Goal: Information Seeking & Learning: Learn about a topic

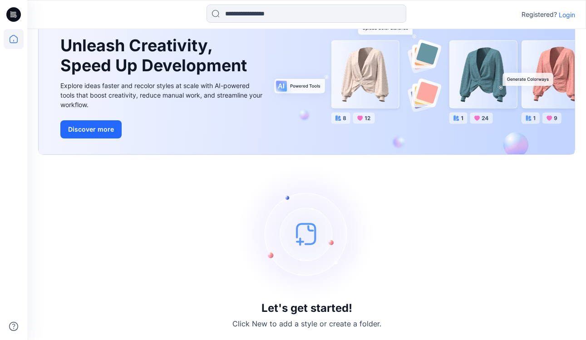
scroll to position [48, 0]
click at [568, 14] on p "Login" at bounding box center [566, 15] width 16 height 10
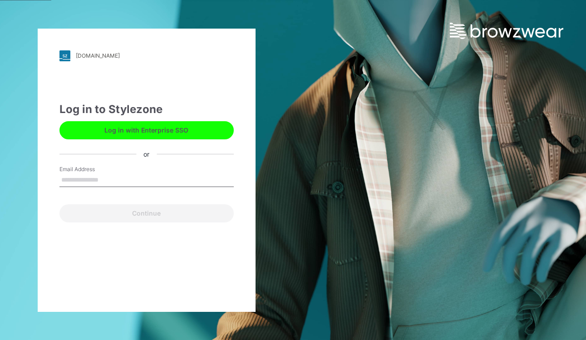
click at [186, 177] on input "Email Address" at bounding box center [146, 180] width 174 height 14
click at [168, 184] on input "Email Address" at bounding box center [146, 180] width 174 height 14
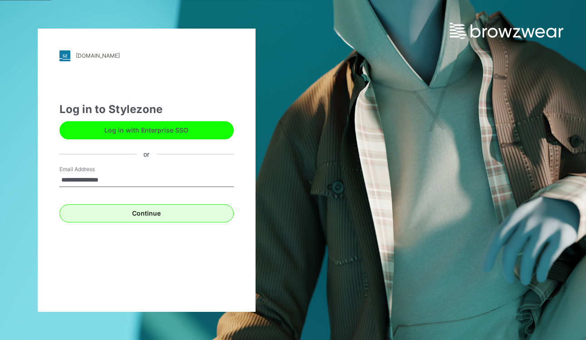
type input "**********"
click at [159, 217] on button "Continue" at bounding box center [146, 213] width 174 height 18
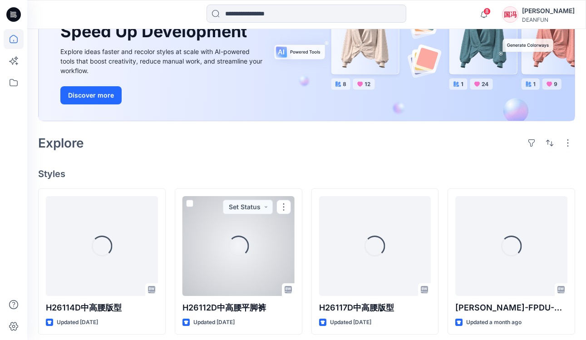
scroll to position [108, 0]
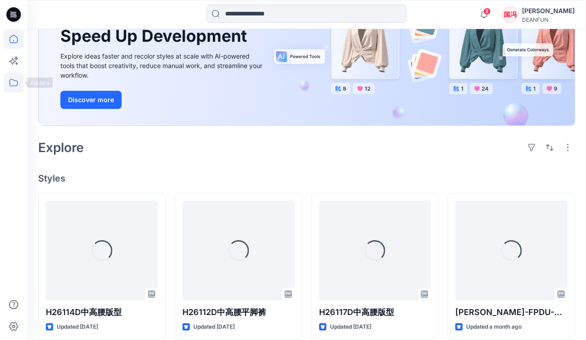
click at [14, 85] on icon at bounding box center [14, 83] width 20 height 20
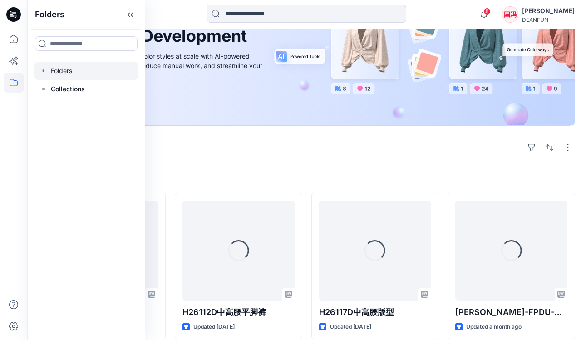
click at [74, 73] on div at bounding box center [85, 71] width 103 height 18
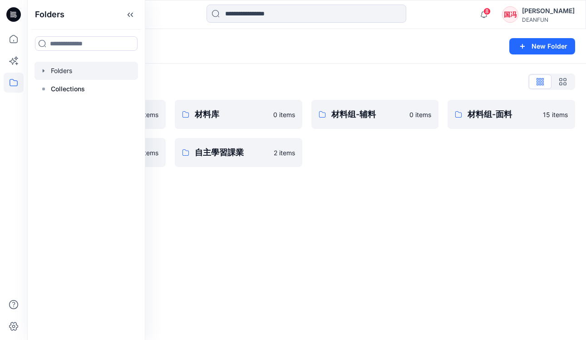
click at [345, 161] on div "材料组-辅料 0 items" at bounding box center [374, 133] width 127 height 67
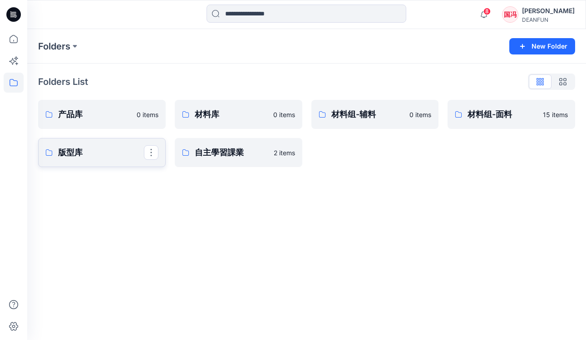
click at [122, 155] on p "版型库" at bounding box center [101, 152] width 86 height 13
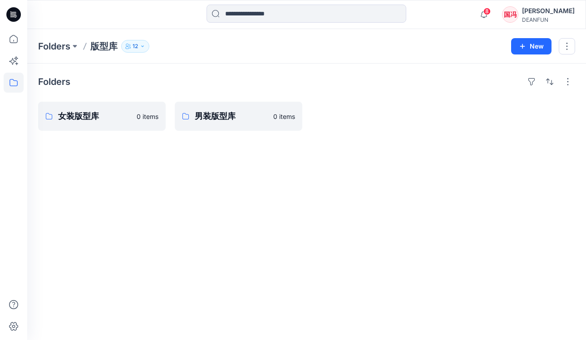
click at [143, 47] on icon "button" at bounding box center [142, 46] width 5 height 5
click at [143, 47] on icon "button" at bounding box center [142, 45] width 2 height 1
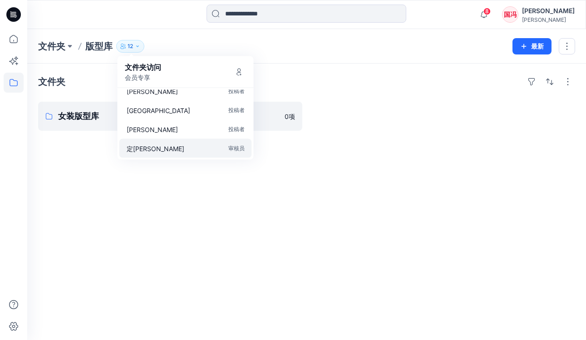
click at [235, 147] on p "审核员" at bounding box center [236, 148] width 16 height 10
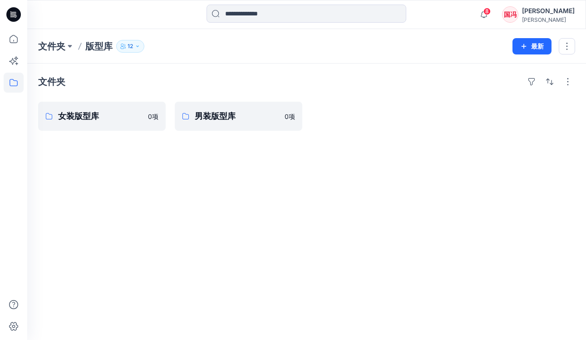
click at [138, 45] on icon "button" at bounding box center [137, 46] width 5 height 5
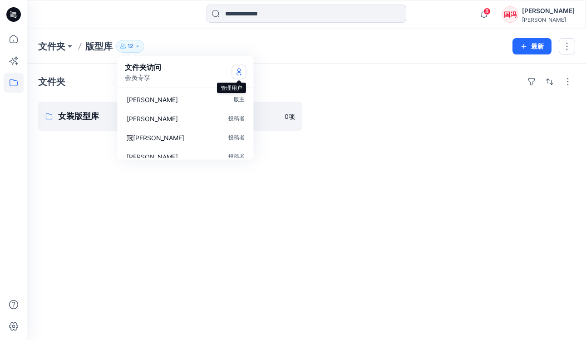
click at [239, 73] on icon "管理用户" at bounding box center [238, 71] width 7 height 7
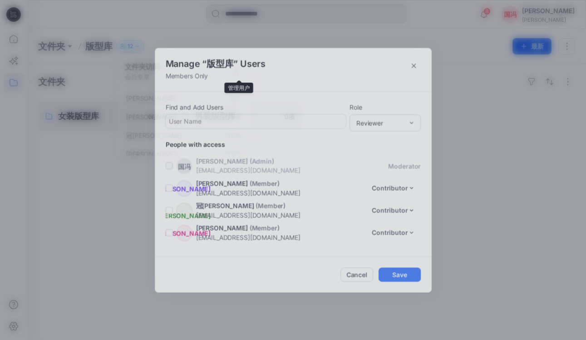
scroll to position [178, 0]
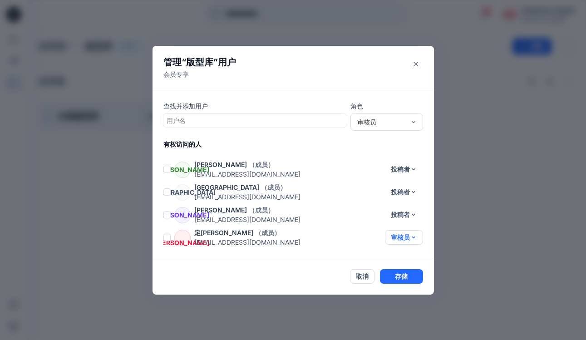
click at [412, 239] on button "审核员" at bounding box center [404, 237] width 38 height 15
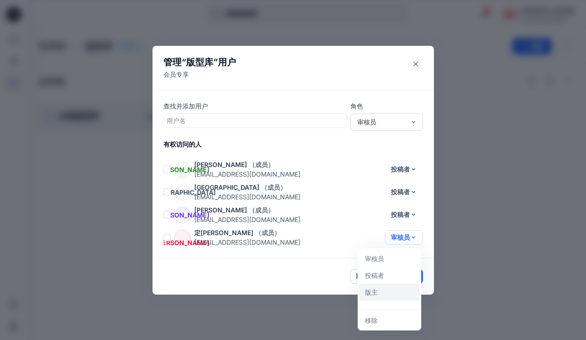
click at [381, 291] on button "版主" at bounding box center [389, 292] width 60 height 17
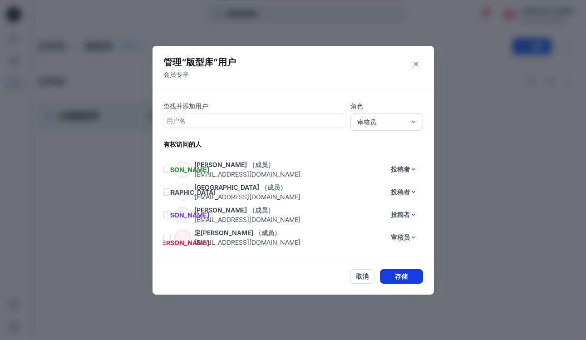
click at [400, 274] on button "存储" at bounding box center [401, 276] width 43 height 15
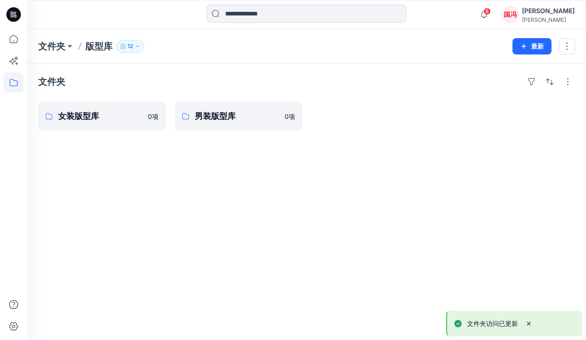
click at [139, 47] on icon "button" at bounding box center [137, 46] width 5 height 5
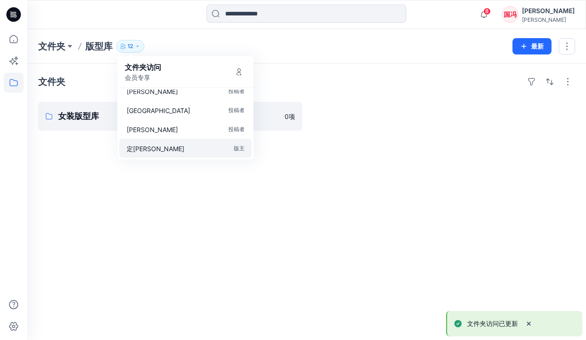
scroll to position [161, 0]
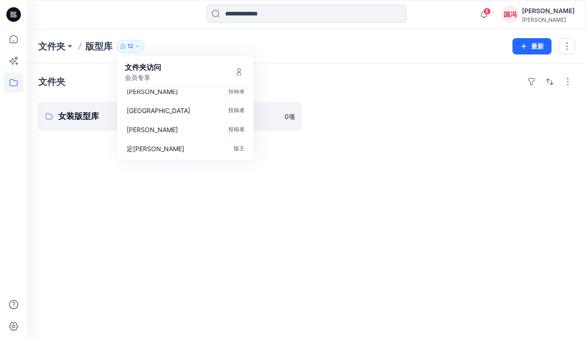
click at [289, 41] on div "文件夹 版型库 12 文件夹访问 会员专享 冯国 版主 锡深李 投稿者 冠欣 李 投稿者 燕玲陈 投稿者 绮彤梁 投稿者 燕璇徐 投稿者 燕如郑 审核员 展玲…" at bounding box center [271, 46] width 466 height 13
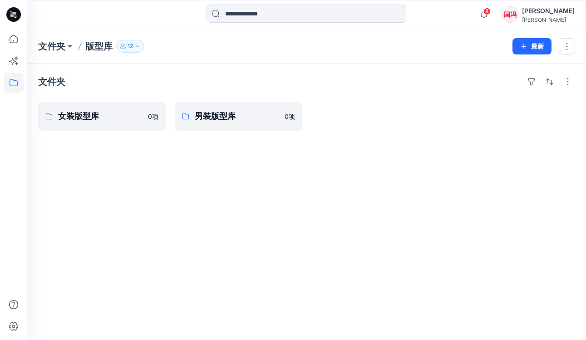
click at [136, 45] on icon "button" at bounding box center [137, 46] width 5 height 5
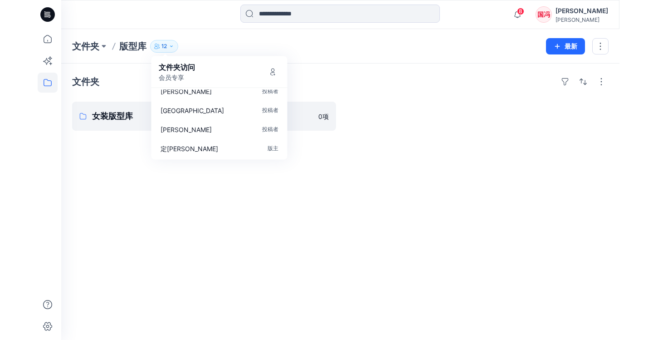
scroll to position [0, 0]
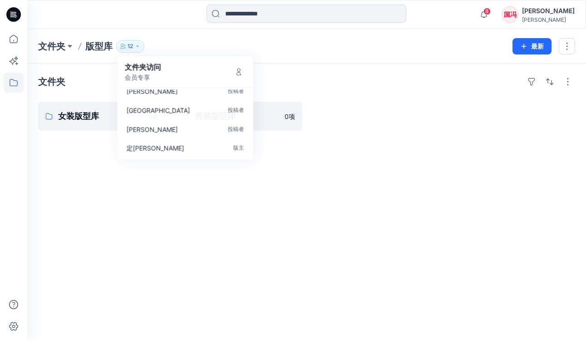
click at [378, 149] on div "文件夹 女装版型库 0 项 男装版型库 0 项" at bounding box center [306, 202] width 558 height 276
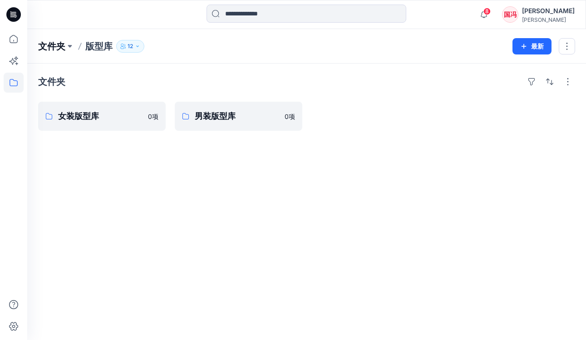
click at [62, 48] on p "文件夹" at bounding box center [51, 46] width 27 height 13
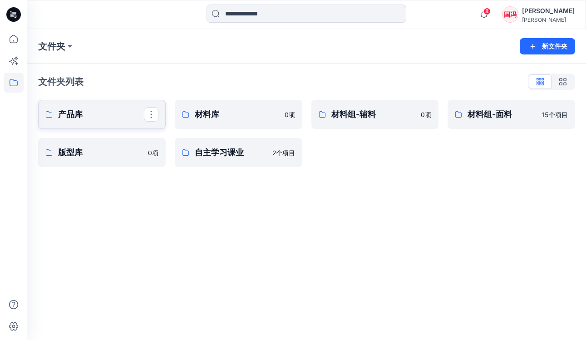
click at [105, 114] on p "产品库" at bounding box center [101, 114] width 86 height 13
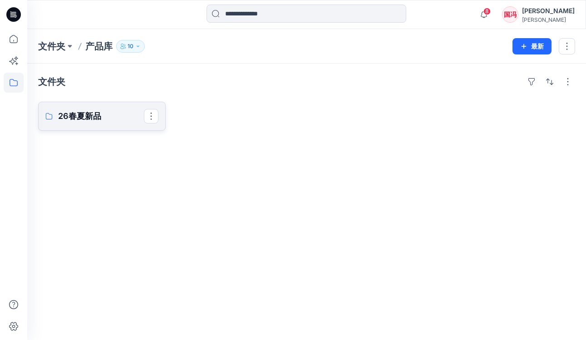
click at [105, 116] on p "26春夏新品" at bounding box center [101, 116] width 86 height 13
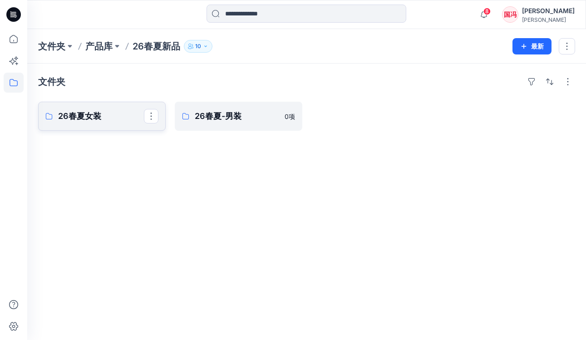
click at [114, 120] on p "26春夏女装" at bounding box center [101, 116] width 86 height 13
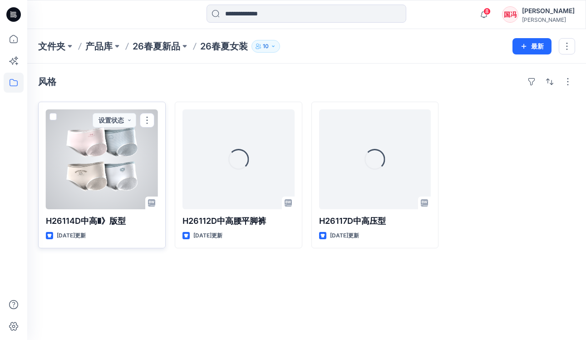
click at [114, 197] on div at bounding box center [102, 159] width 112 height 100
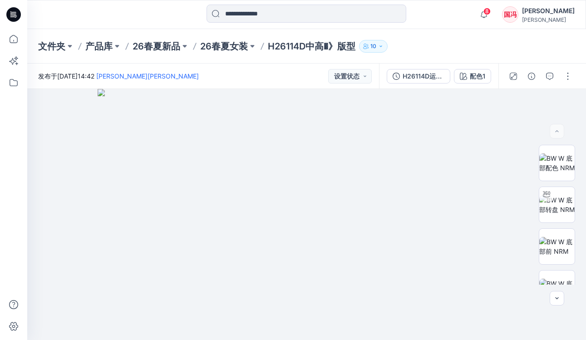
click at [328, 47] on p "H26114D中高�》版型" at bounding box center [312, 46] width 88 height 13
click at [230, 48] on p "26春夏女装" at bounding box center [224, 46] width 48 height 13
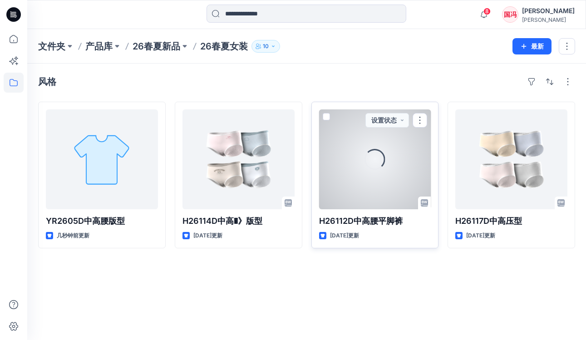
click at [373, 173] on div "正在载入..." at bounding box center [375, 159] width 112 height 100
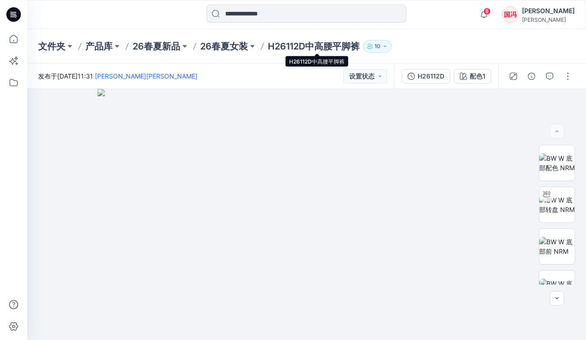
click at [304, 49] on p "H26112D中高腰平脚裤" at bounding box center [314, 46] width 92 height 13
click at [235, 44] on p "26春夏女装" at bounding box center [224, 46] width 48 height 13
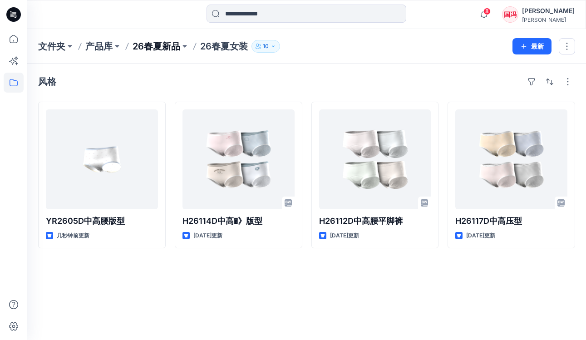
click at [155, 44] on p "26春夏新品" at bounding box center [156, 46] width 48 height 13
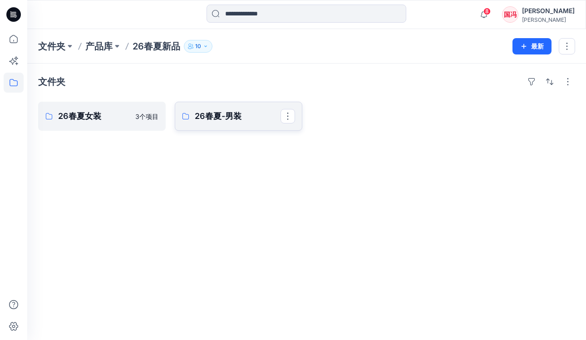
click at [224, 122] on p "26春夏-男装" at bounding box center [238, 116] width 86 height 13
drag, startPoint x: 278, startPoint y: 180, endPoint x: 465, endPoint y: 37, distance: 234.9
click at [285, 175] on div "文件夹 26春夏女装 4个 项目 26春夏-男装 0 项" at bounding box center [306, 202] width 558 height 276
click at [147, 167] on div "文件夹 26春夏女装 4个 项目 26春夏-男装 0 项" at bounding box center [306, 202] width 558 height 276
click at [109, 43] on p "产品库" at bounding box center [98, 46] width 27 height 13
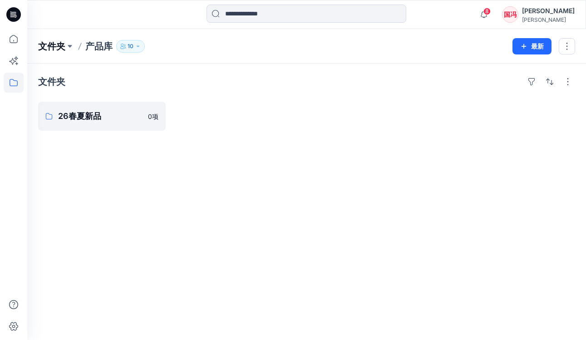
click at [59, 48] on p "文件夹" at bounding box center [51, 46] width 27 height 13
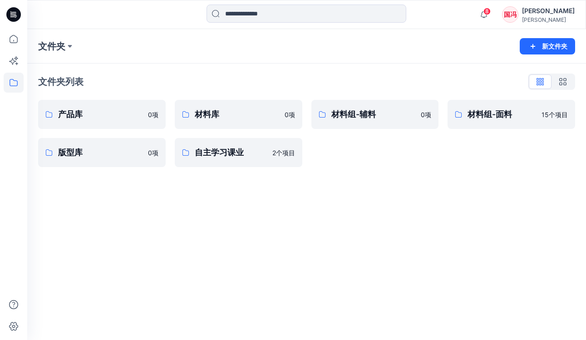
click at [445, 86] on div "文件夹列表" at bounding box center [306, 81] width 537 height 15
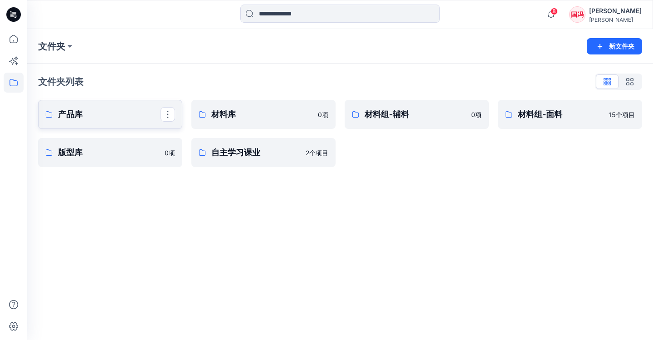
click at [76, 116] on p "产品库" at bounding box center [109, 114] width 103 height 13
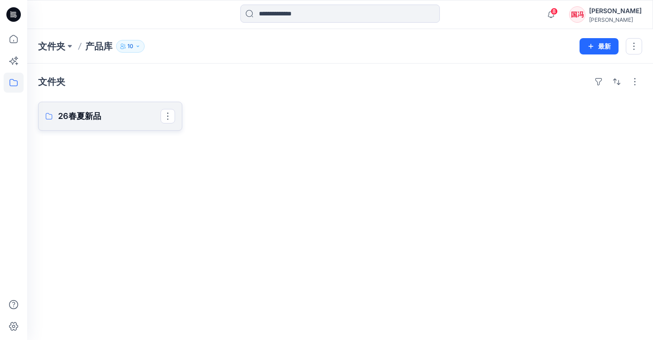
click at [90, 120] on p "26春夏新品" at bounding box center [109, 116] width 103 height 13
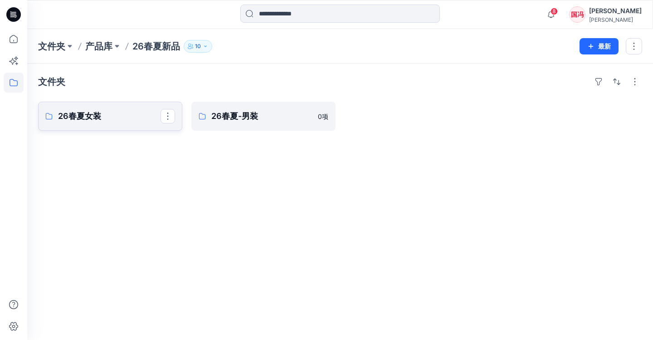
click at [145, 122] on p "26春夏女装" at bounding box center [109, 116] width 103 height 13
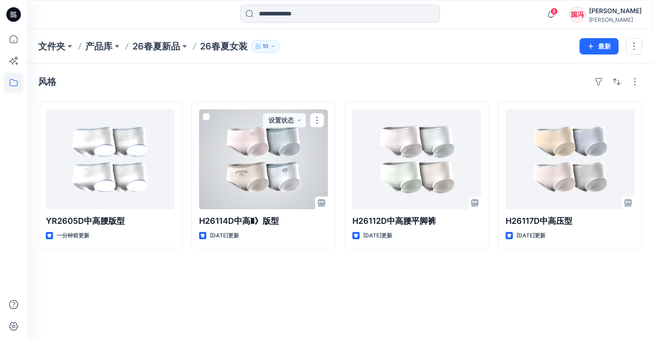
scroll to position [0, 0]
click at [280, 190] on div at bounding box center [263, 159] width 129 height 100
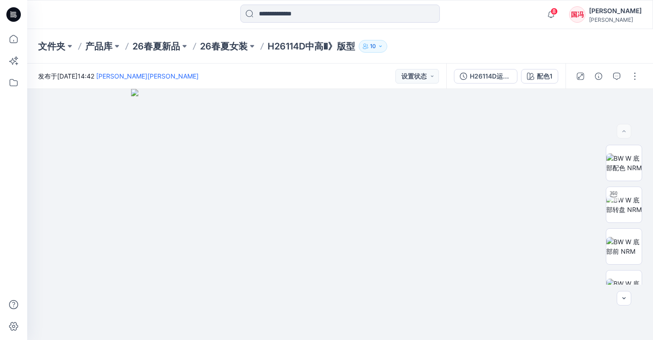
click at [345, 47] on p "H26114D中高�》版型" at bounding box center [312, 46] width 88 height 13
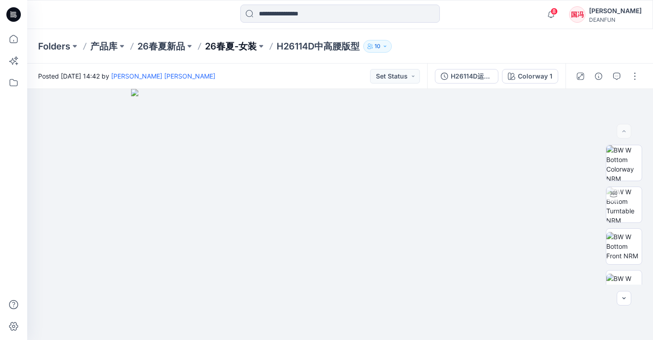
click at [236, 50] on p "26春夏-女装" at bounding box center [231, 46] width 52 height 13
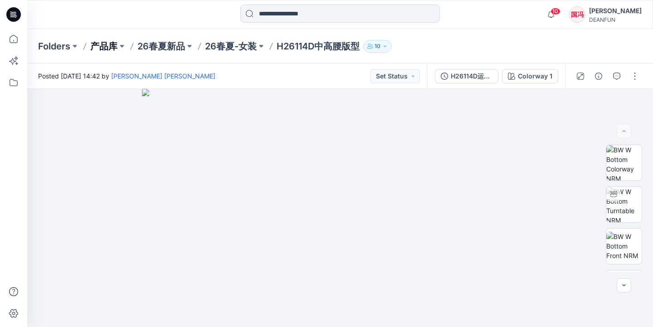
click at [112, 45] on p "产品库" at bounding box center [103, 46] width 27 height 13
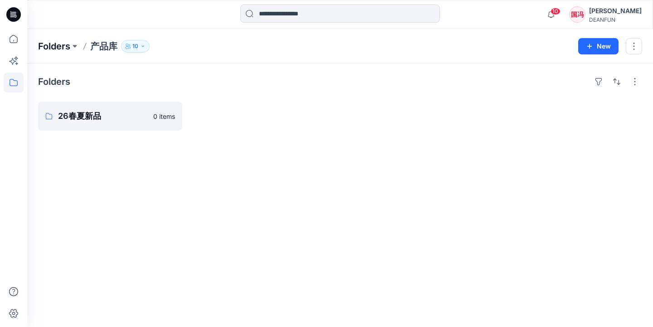
click at [54, 46] on p "Folders" at bounding box center [54, 46] width 32 height 13
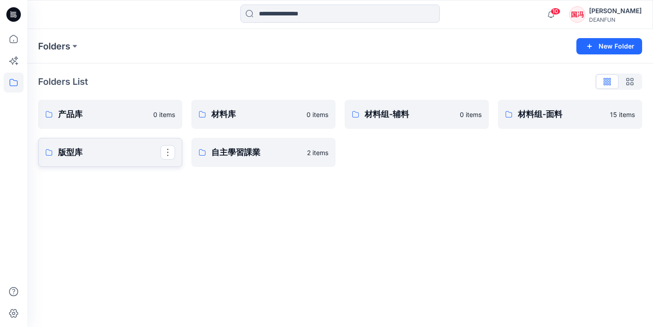
click at [122, 161] on link "版型库" at bounding box center [110, 152] width 144 height 29
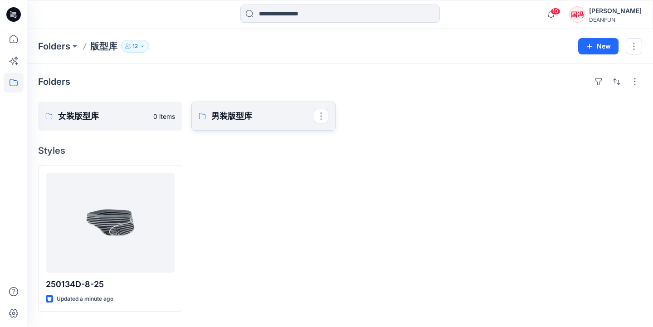
click at [248, 120] on p "男装版型库" at bounding box center [262, 116] width 103 height 13
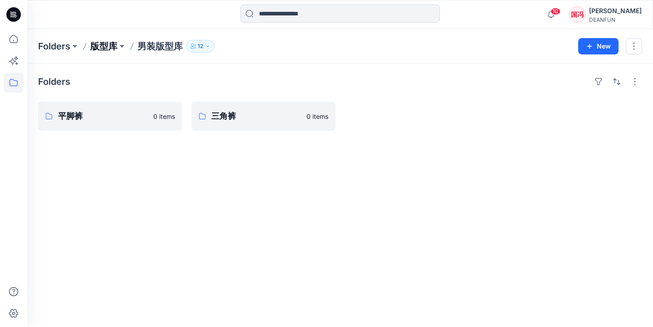
click at [107, 47] on p "版型库" at bounding box center [103, 46] width 27 height 13
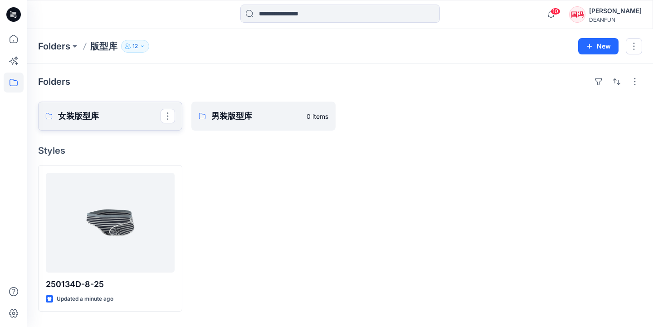
click at [117, 120] on p "女装版型库" at bounding box center [109, 116] width 103 height 13
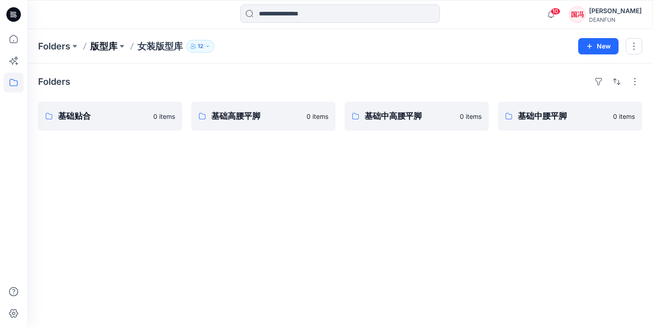
click at [110, 43] on p "版型库" at bounding box center [103, 46] width 27 height 13
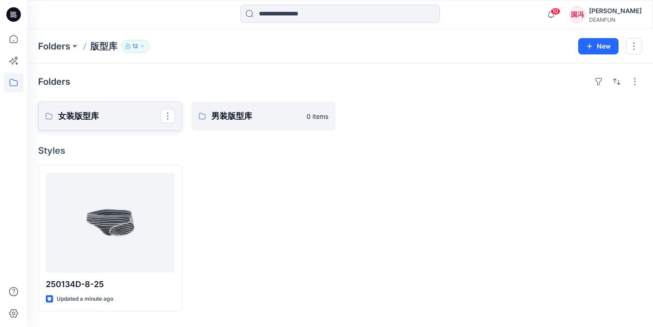
click at [121, 116] on p "女装版型库" at bounding box center [109, 116] width 103 height 13
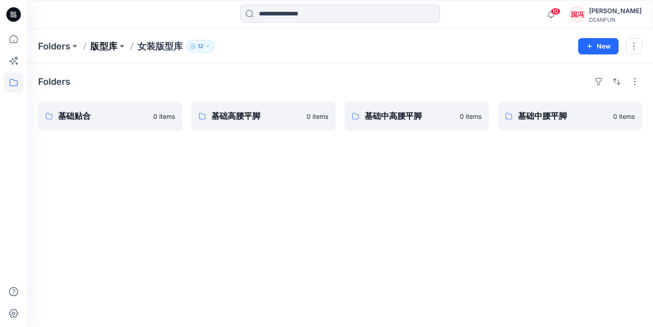
click at [105, 44] on p "版型库" at bounding box center [103, 46] width 27 height 13
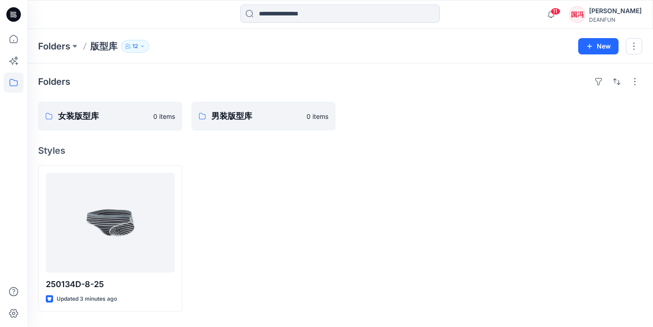
click at [310, 200] on div at bounding box center [263, 238] width 144 height 147
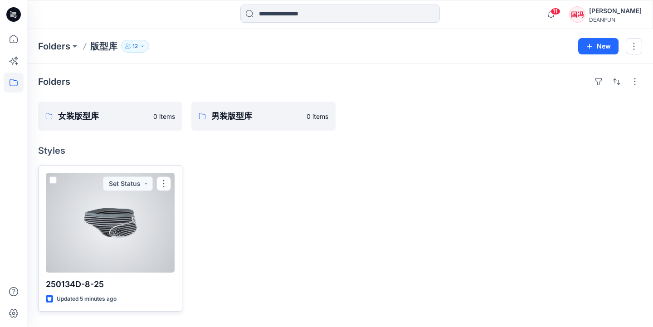
click at [122, 221] on div at bounding box center [110, 223] width 129 height 100
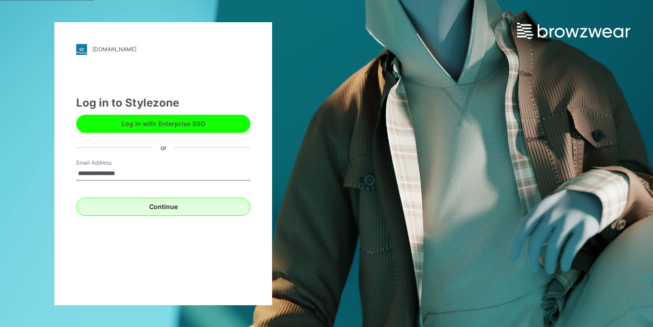
click at [186, 210] on button "Continue" at bounding box center [163, 207] width 174 height 18
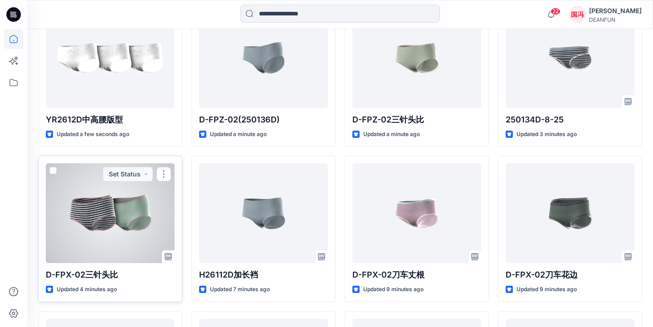
scroll to position [306, 0]
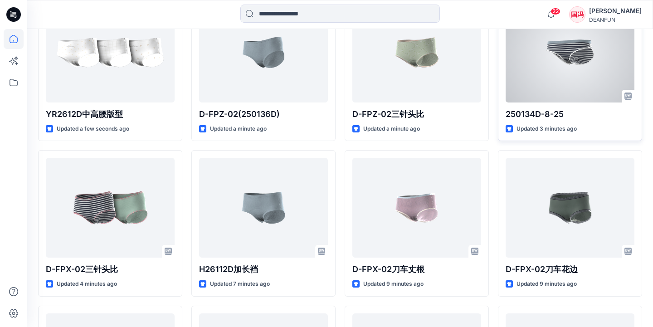
click at [572, 54] on div at bounding box center [570, 53] width 129 height 100
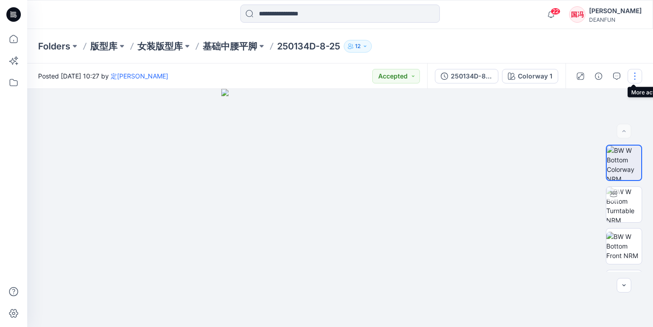
click at [636, 75] on button "button" at bounding box center [635, 76] width 15 height 15
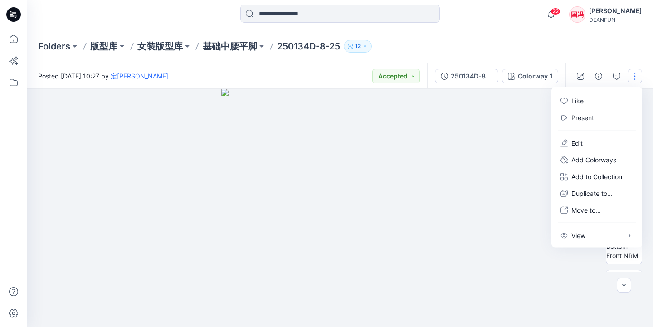
click at [606, 50] on div "Folders 版型库 女装版型库 基础中腰平脚 250134D-8-25 12" at bounding box center [340, 46] width 626 height 34
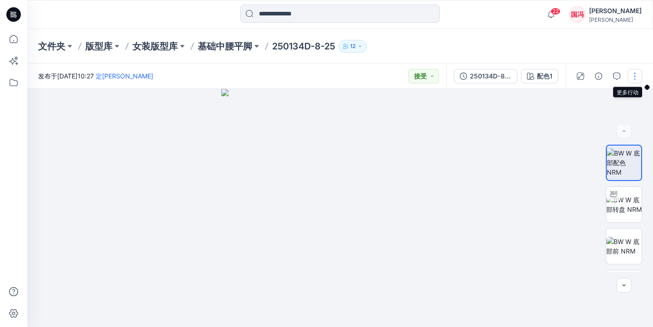
click at [636, 79] on button "button" at bounding box center [635, 76] width 15 height 15
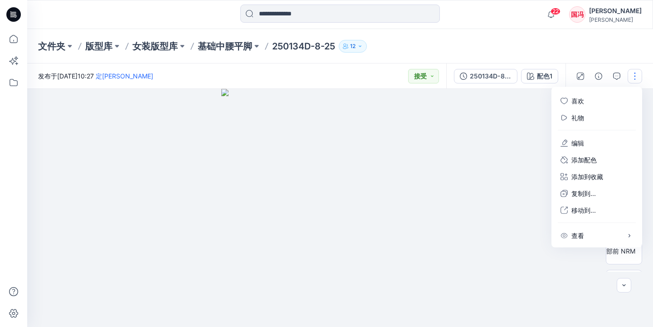
click at [462, 163] on div at bounding box center [340, 208] width 626 height 238
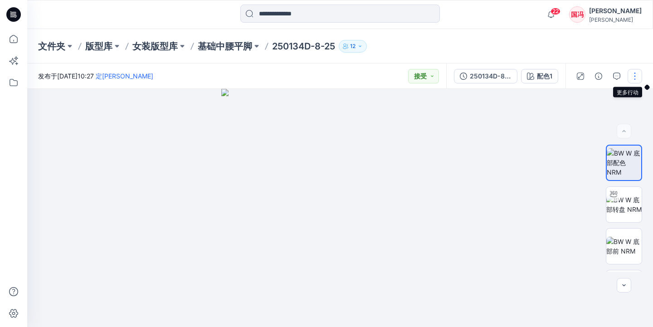
click at [632, 76] on button "button" at bounding box center [635, 76] width 15 height 15
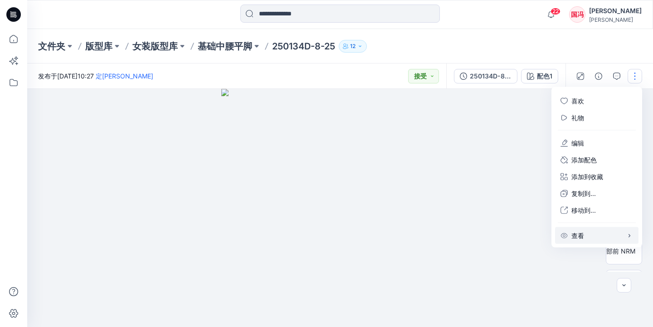
click at [578, 234] on p "查看" at bounding box center [578, 236] width 13 height 10
click at [484, 178] on div at bounding box center [340, 208] width 626 height 238
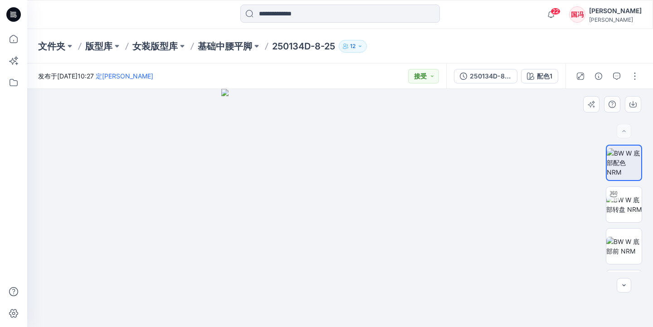
click at [362, 163] on img at bounding box center [340, 208] width 238 height 238
drag, startPoint x: 361, startPoint y: 163, endPoint x: 397, endPoint y: 163, distance: 36.3
click at [397, 163] on img at bounding box center [340, 208] width 238 height 238
click at [631, 76] on button "button" at bounding box center [635, 76] width 15 height 15
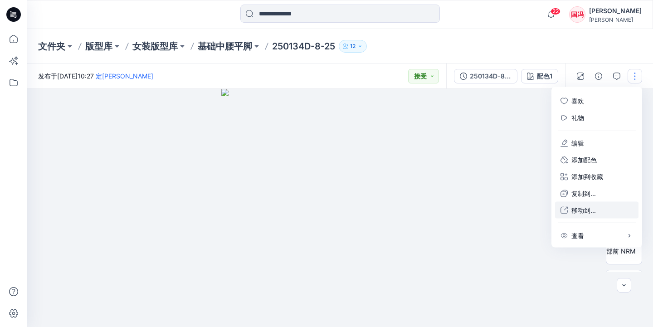
click at [591, 211] on p "移动到..." at bounding box center [584, 210] width 24 height 10
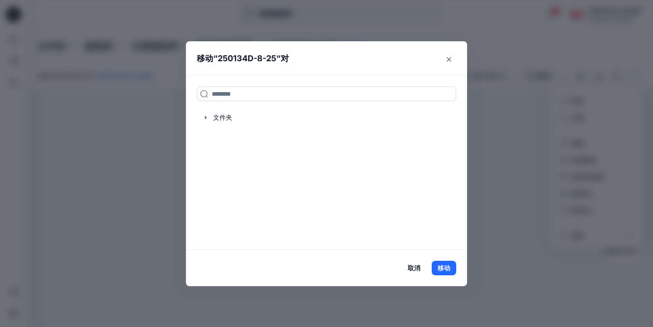
click at [415, 268] on button "取消" at bounding box center [414, 268] width 24 height 15
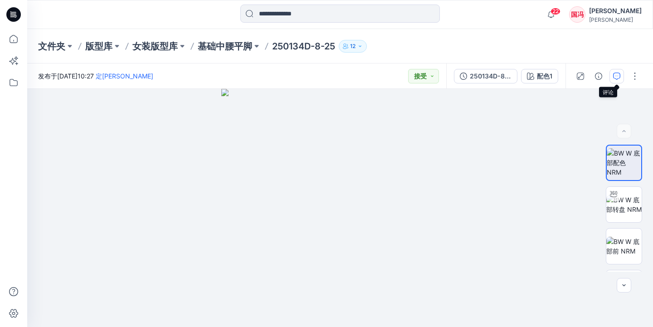
click at [616, 79] on icon "button" at bounding box center [616, 76] width 7 height 7
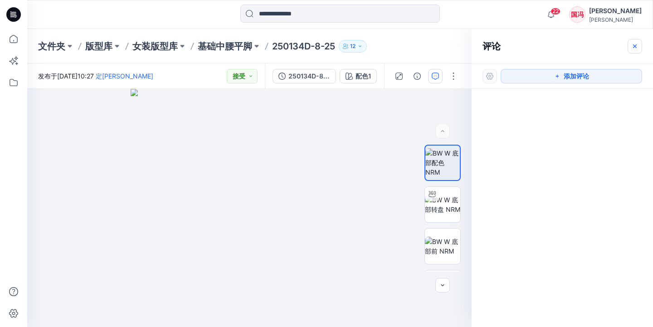
click at [637, 44] on icon "button" at bounding box center [634, 46] width 7 height 7
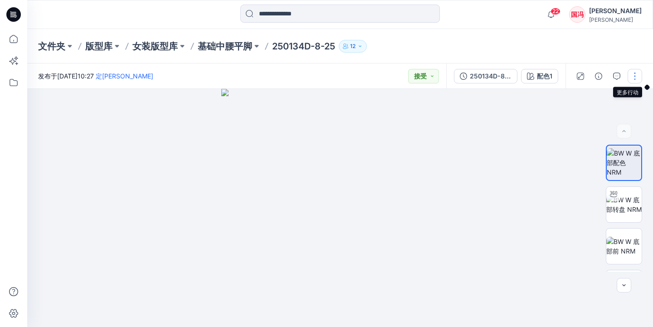
click at [634, 73] on button "button" at bounding box center [635, 76] width 15 height 15
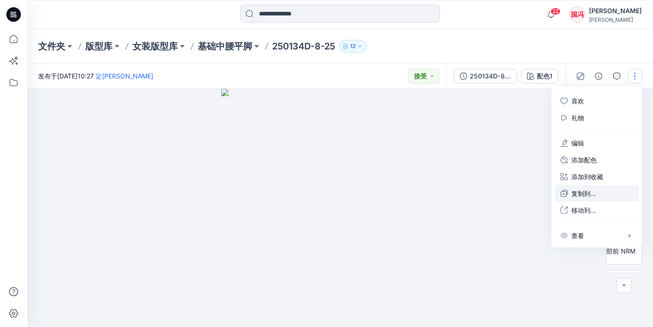
click at [592, 195] on p "复制到..." at bounding box center [584, 194] width 24 height 10
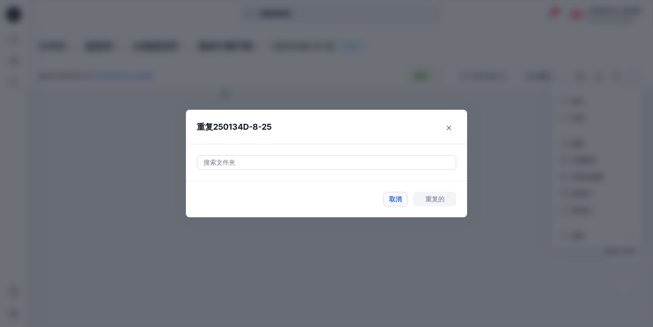
click at [401, 201] on button "取消" at bounding box center [395, 199] width 24 height 15
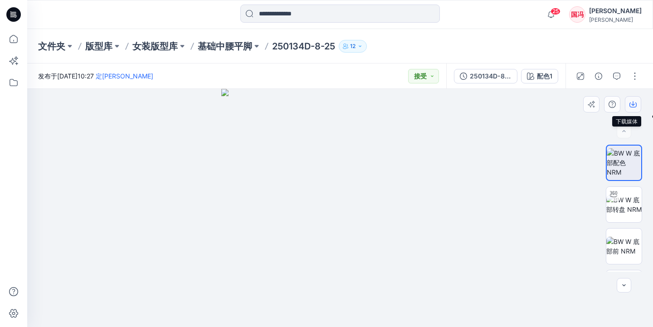
click at [634, 104] on icon "button" at bounding box center [633, 104] width 7 height 7
click at [630, 43] on div "文件夹 版型库 女装版型库 基础中腰平脚 250134D-8-25 12" at bounding box center [340, 46] width 626 height 34
click at [631, 73] on button "button" at bounding box center [635, 76] width 15 height 15
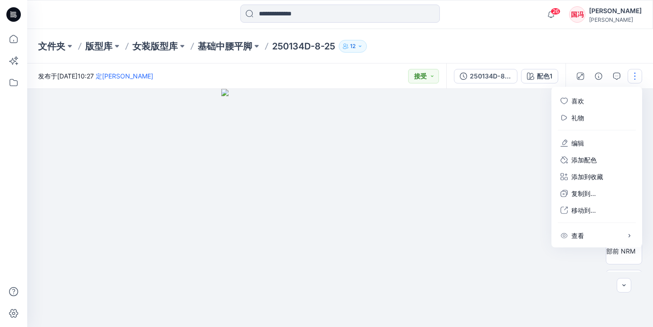
click at [634, 74] on button "button" at bounding box center [635, 76] width 15 height 15
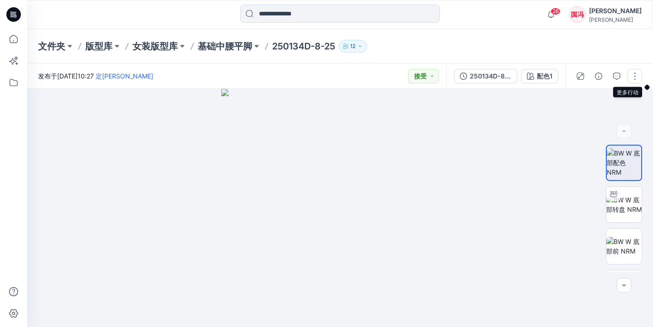
click at [634, 74] on button "button" at bounding box center [635, 76] width 15 height 15
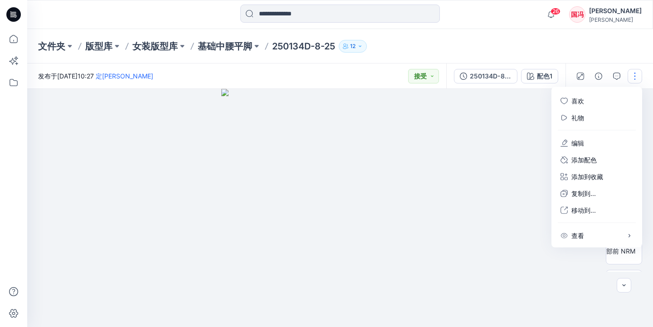
click at [506, 255] on div at bounding box center [340, 208] width 626 height 238
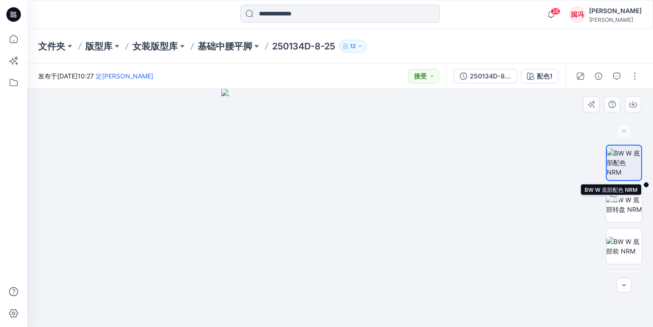
click at [620, 171] on img at bounding box center [624, 162] width 34 height 29
click at [623, 203] on img at bounding box center [623, 204] width 35 height 19
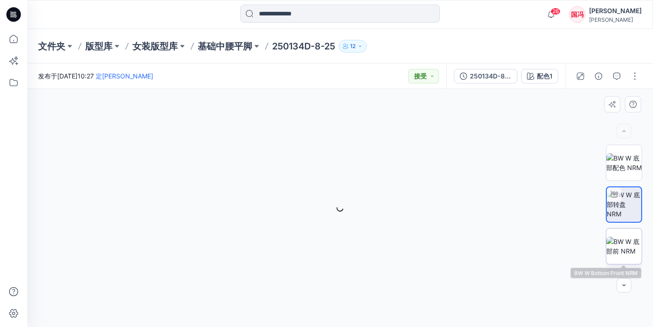
click at [621, 237] on img at bounding box center [623, 246] width 35 height 19
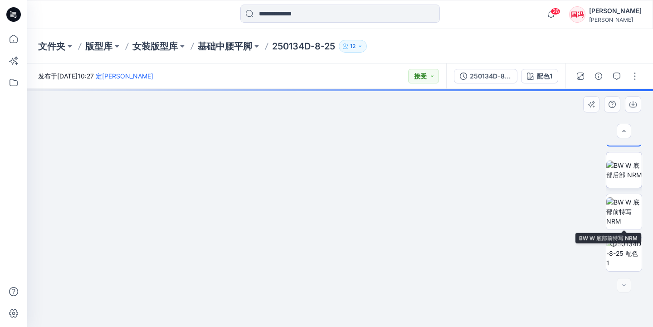
scroll to position [118, 0]
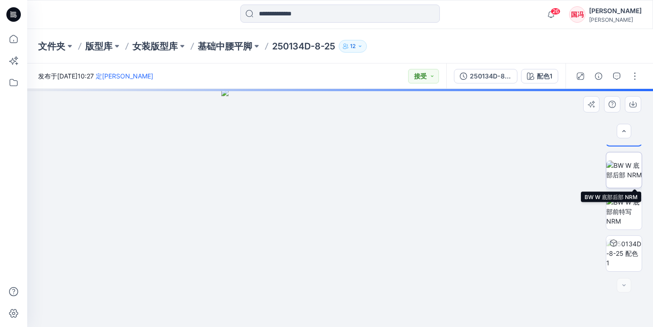
click at [626, 173] on img at bounding box center [623, 170] width 35 height 19
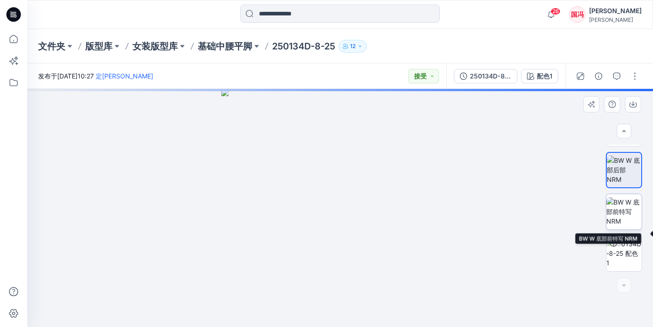
click at [626, 206] on img at bounding box center [623, 211] width 35 height 29
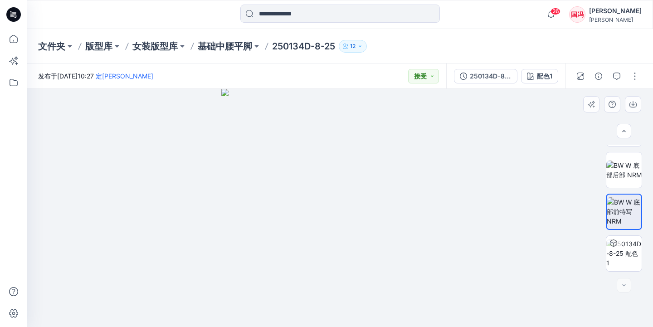
click at [624, 206] on img at bounding box center [624, 211] width 34 height 29
click at [623, 242] on img at bounding box center [623, 253] width 35 height 29
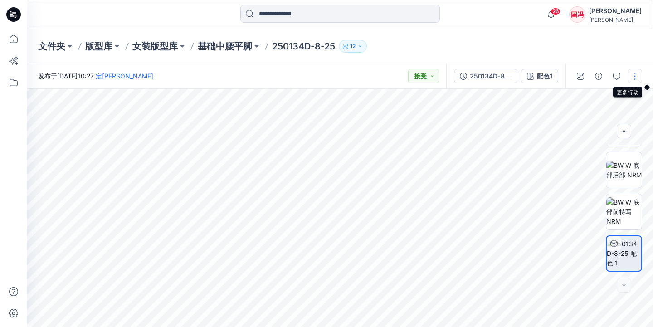
click at [636, 74] on button "button" at bounding box center [635, 76] width 15 height 15
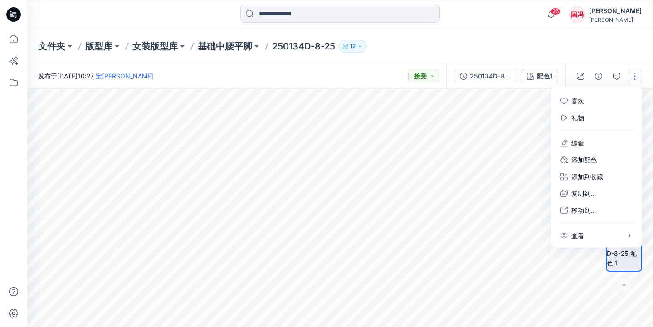
click at [636, 74] on button "button" at bounding box center [635, 76] width 15 height 15
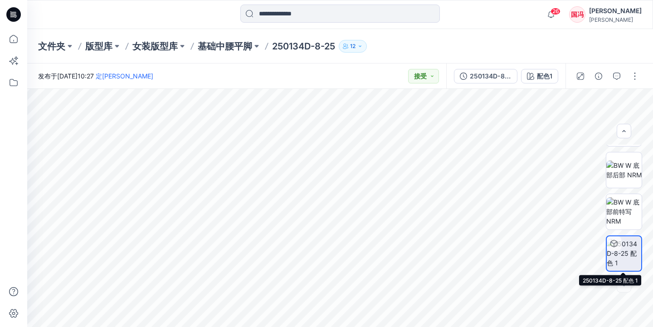
scroll to position [0, 0]
click at [628, 255] on img at bounding box center [624, 253] width 34 height 29
click at [624, 290] on div at bounding box center [624, 285] width 15 height 15
click at [624, 289] on div at bounding box center [624, 285] width 15 height 15
click at [601, 75] on icon "button" at bounding box center [598, 76] width 7 height 7
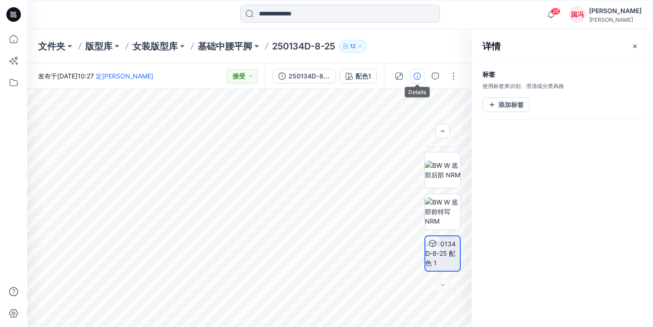
click at [419, 77] on icon "button" at bounding box center [417, 76] width 7 height 7
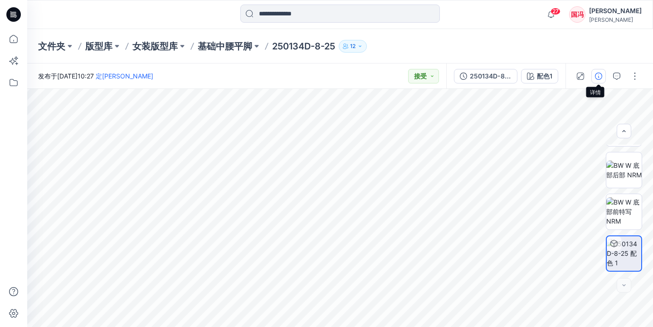
click at [599, 76] on icon "button" at bounding box center [598, 76] width 7 height 7
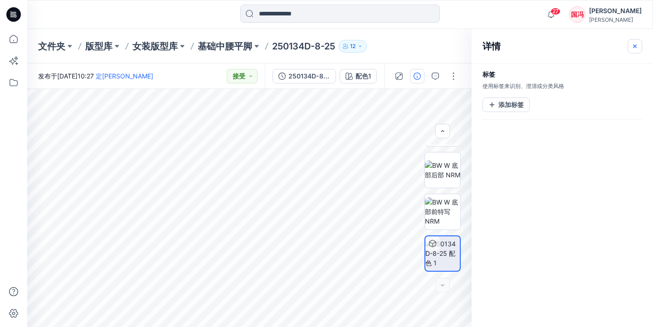
click at [635, 46] on icon "button" at bounding box center [635, 46] width 4 height 4
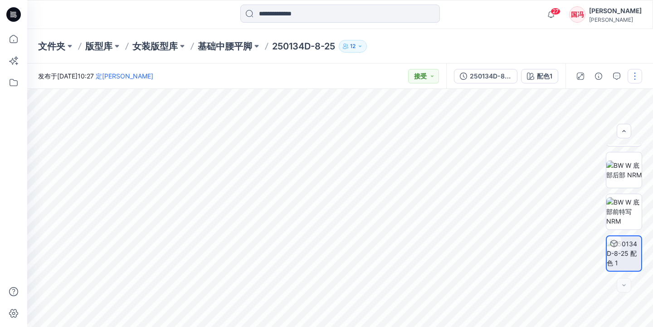
click at [636, 70] on button "button" at bounding box center [635, 76] width 15 height 15
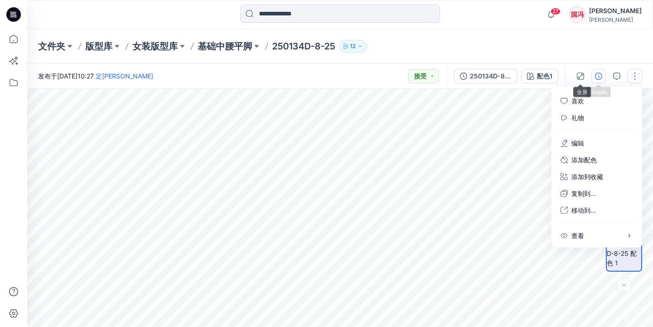
click at [595, 73] on icon "button" at bounding box center [598, 76] width 7 height 7
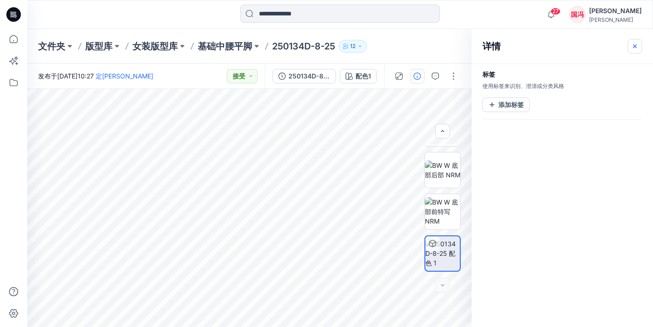
click at [635, 43] on icon "button" at bounding box center [634, 46] width 7 height 7
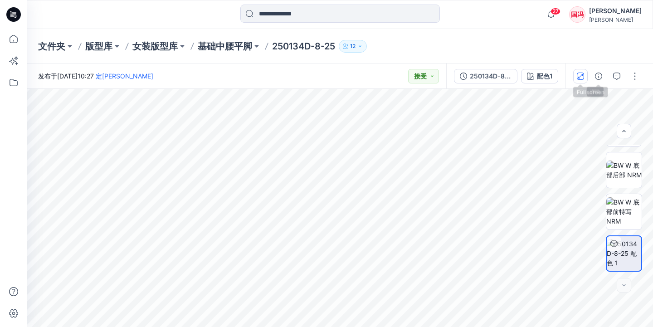
click at [582, 78] on icon "button" at bounding box center [580, 76] width 7 height 7
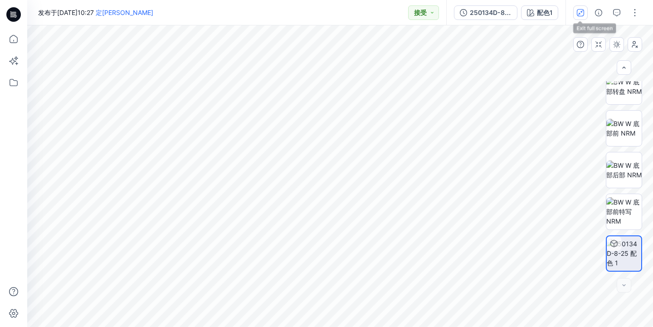
scroll to position [54, 0]
click at [599, 50] on button "button" at bounding box center [599, 44] width 15 height 15
click at [626, 226] on img at bounding box center [623, 211] width 35 height 29
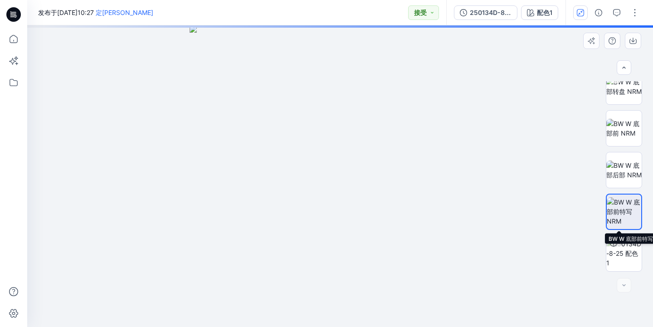
click at [623, 217] on img at bounding box center [624, 211] width 34 height 29
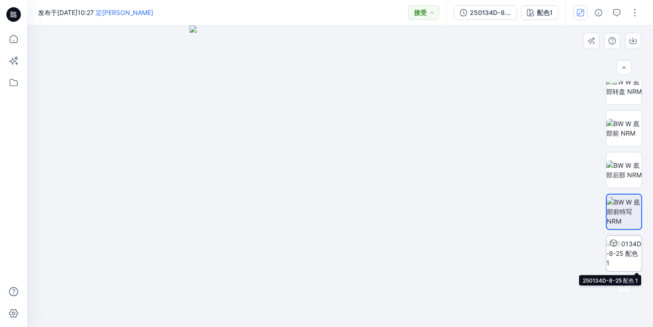
click at [616, 248] on div at bounding box center [613, 243] width 15 height 15
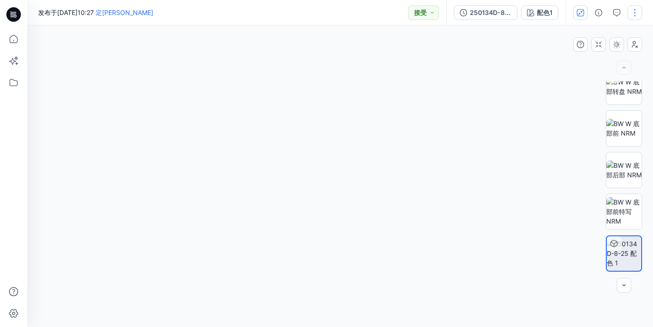
scroll to position [0, 0]
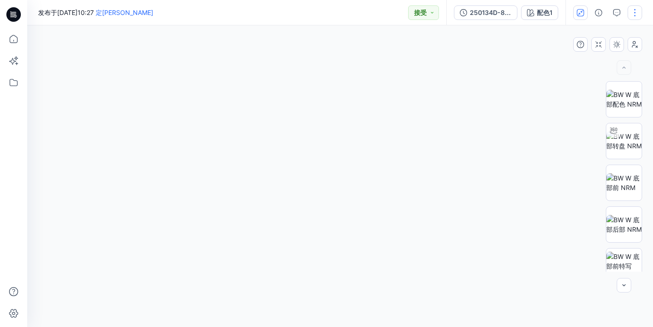
click at [636, 10] on button "button" at bounding box center [635, 12] width 15 height 15
click at [430, 10] on button "接受" at bounding box center [423, 12] width 31 height 15
click at [100, 11] on span "发布于[DATE]10:27 定[PERSON_NAME]" at bounding box center [95, 13] width 115 height 10
click at [99, 15] on span "发布于[DATE]10:27 定[PERSON_NAME]" at bounding box center [95, 13] width 115 height 10
click at [16, 42] on icon at bounding box center [14, 39] width 20 height 20
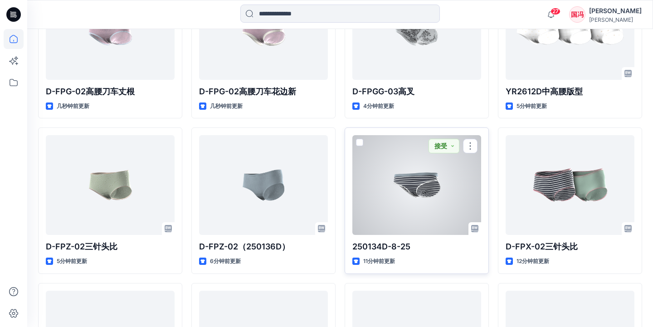
scroll to position [318, 0]
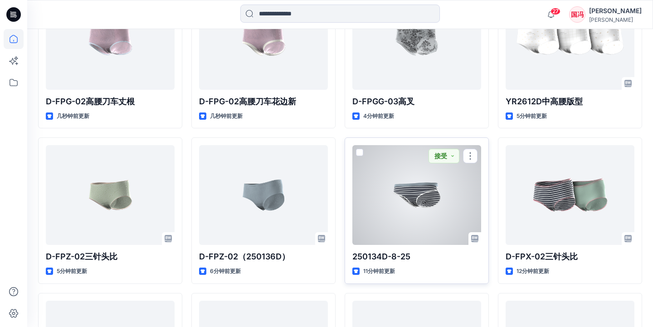
click at [402, 191] on div at bounding box center [416, 195] width 129 height 100
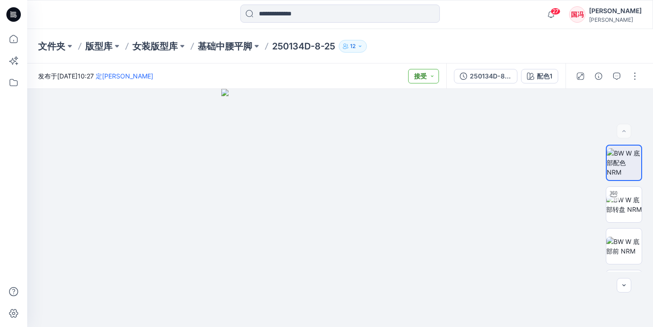
click at [422, 76] on button "接受" at bounding box center [423, 76] width 31 height 15
click at [386, 120] on p "接受" at bounding box center [382, 118] width 13 height 12
click at [431, 108] on img at bounding box center [340, 208] width 238 height 238
click at [628, 198] on img at bounding box center [623, 204] width 35 height 19
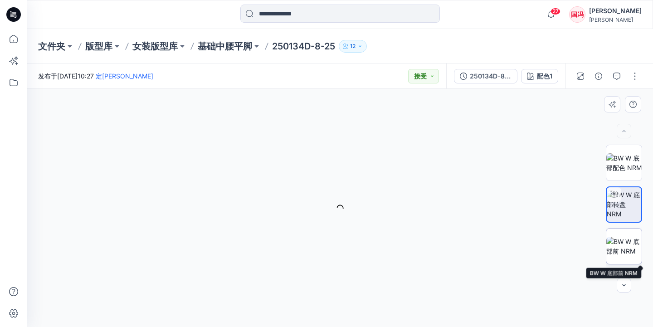
click at [631, 245] on img at bounding box center [623, 246] width 35 height 19
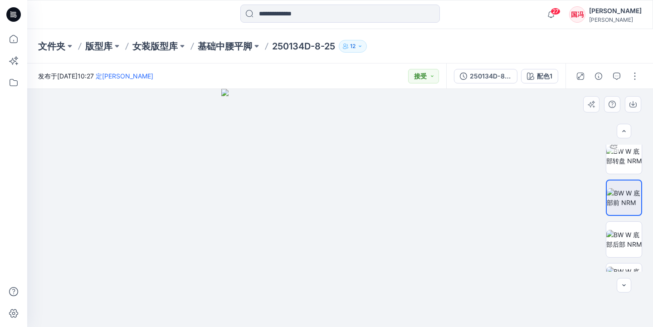
scroll to position [49, 0]
click at [631, 245] on img at bounding box center [623, 239] width 35 height 19
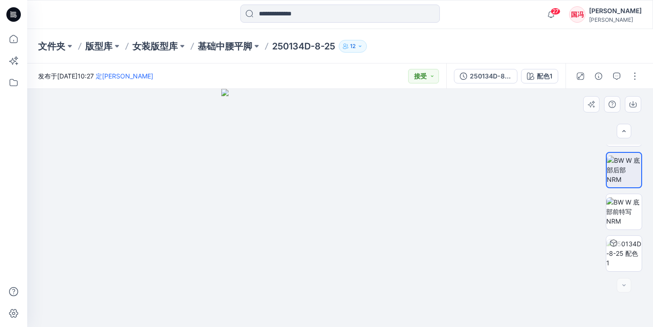
scroll to position [118, 0]
click at [625, 216] on img at bounding box center [623, 211] width 35 height 29
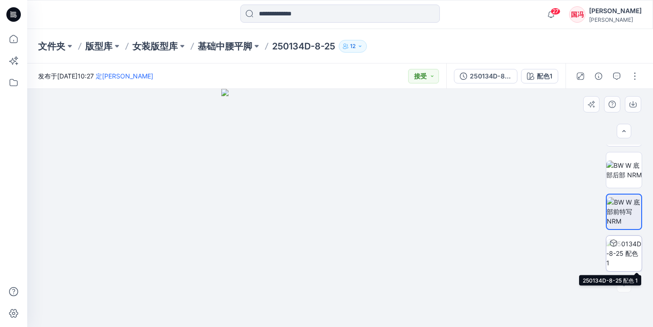
click at [619, 244] on div at bounding box center [613, 243] width 15 height 15
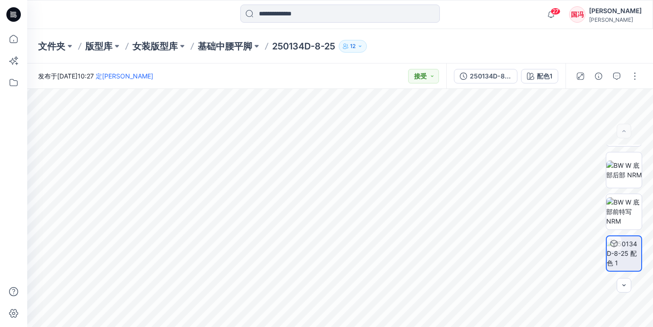
click at [622, 54] on img at bounding box center [623, 44] width 35 height 19
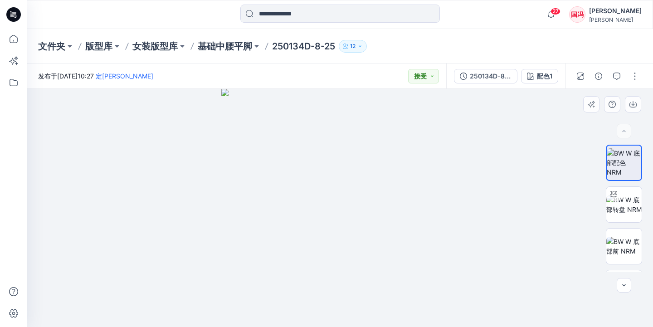
click at [572, 168] on div at bounding box center [340, 208] width 626 height 238
click at [625, 205] on img at bounding box center [623, 204] width 35 height 19
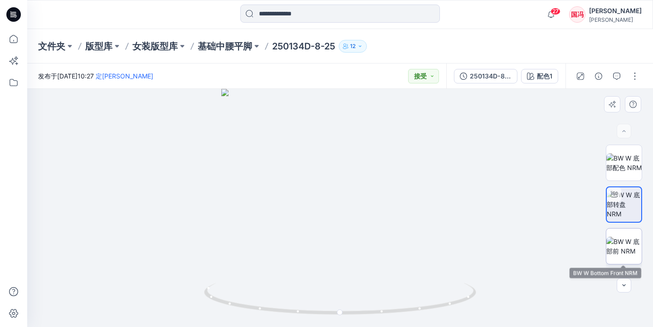
click at [625, 237] on img at bounding box center [623, 246] width 35 height 19
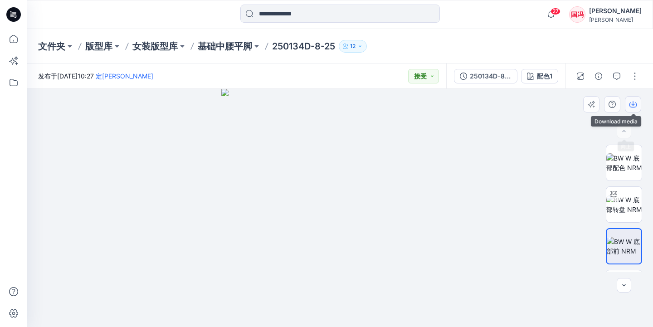
click at [633, 100] on button "button" at bounding box center [633, 104] width 16 height 16
click at [634, 106] on icon "button" at bounding box center [633, 104] width 7 height 7
click at [559, 176] on div at bounding box center [340, 208] width 626 height 238
click at [560, 182] on div at bounding box center [340, 208] width 626 height 238
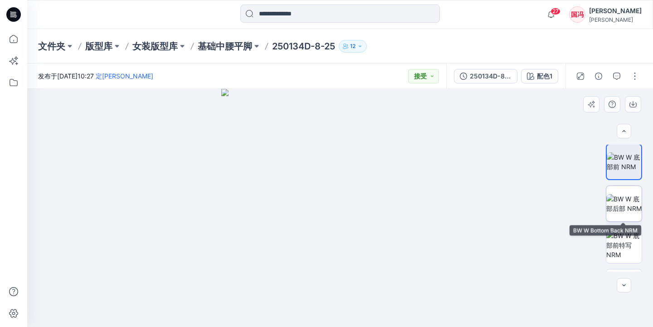
click at [621, 204] on img at bounding box center [623, 203] width 35 height 19
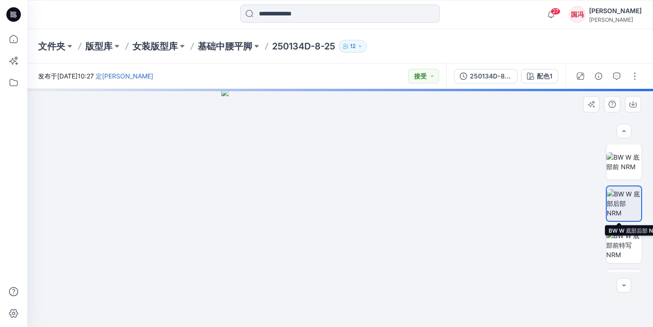
click at [621, 200] on img at bounding box center [624, 203] width 34 height 29
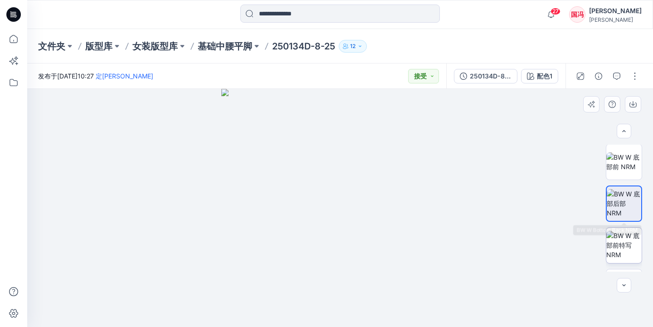
click at [626, 234] on img at bounding box center [623, 245] width 35 height 29
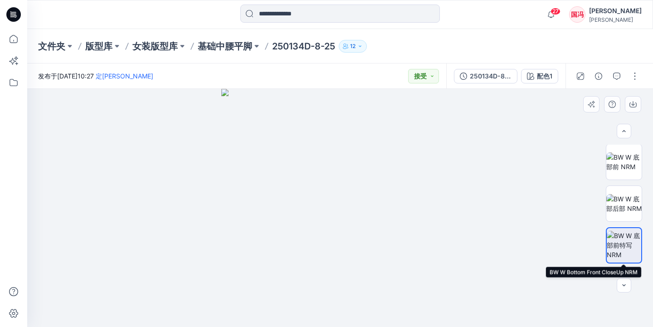
click at [597, 143] on div at bounding box center [340, 208] width 626 height 238
click at [172, 147] on div at bounding box center [340, 208] width 626 height 238
